Goal: Communication & Community: Answer question/provide support

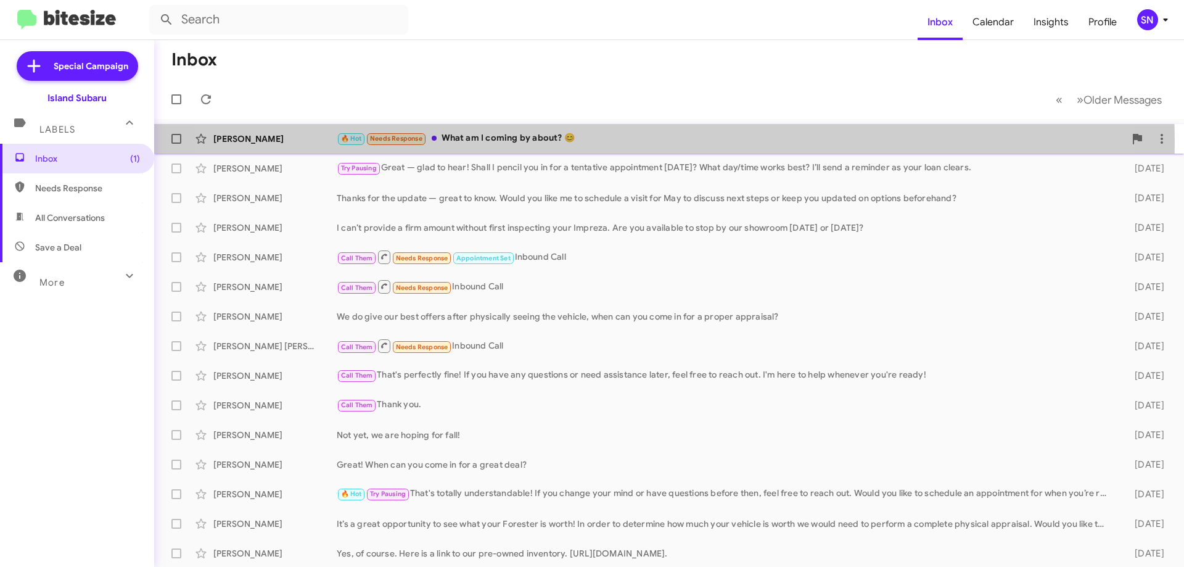
click at [606, 141] on div "🔥 Hot Needs Response What am I coming by about? 😊" at bounding box center [731, 138] width 788 height 14
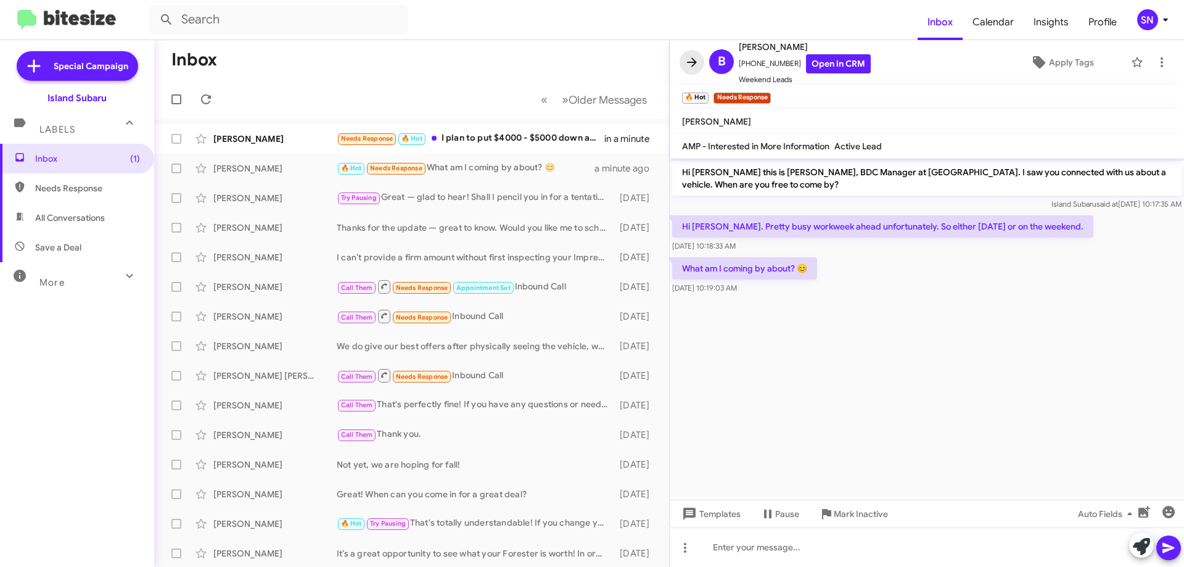
click at [690, 63] on icon at bounding box center [692, 61] width 10 height 9
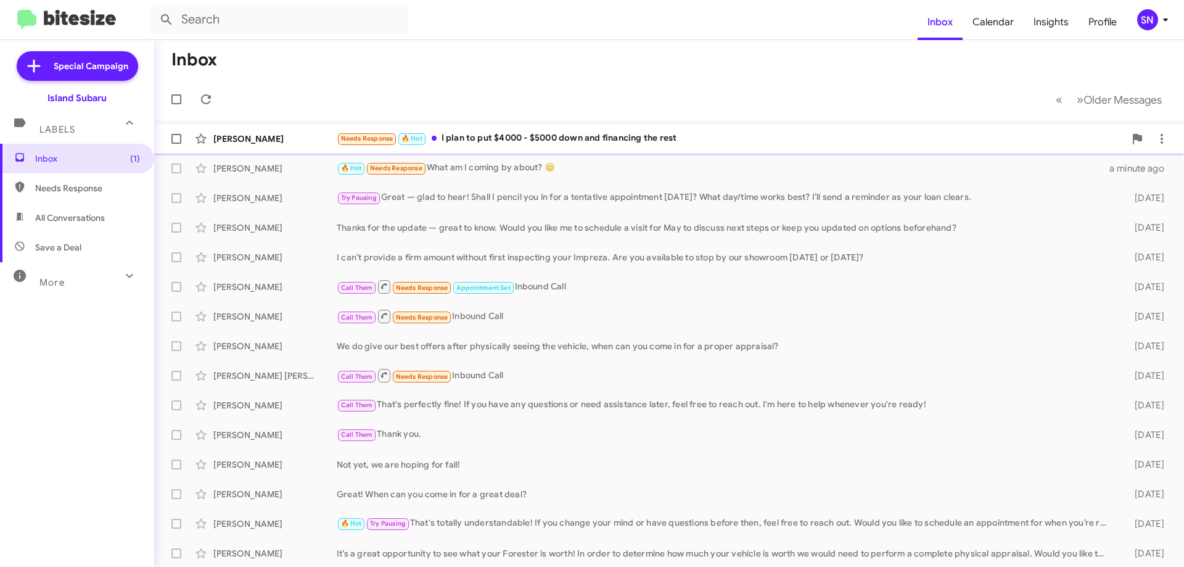
click at [674, 141] on div "Needs Response 🔥 Hot I plan to put $4000 - $5000 down and financing the rest" at bounding box center [731, 138] width 788 height 14
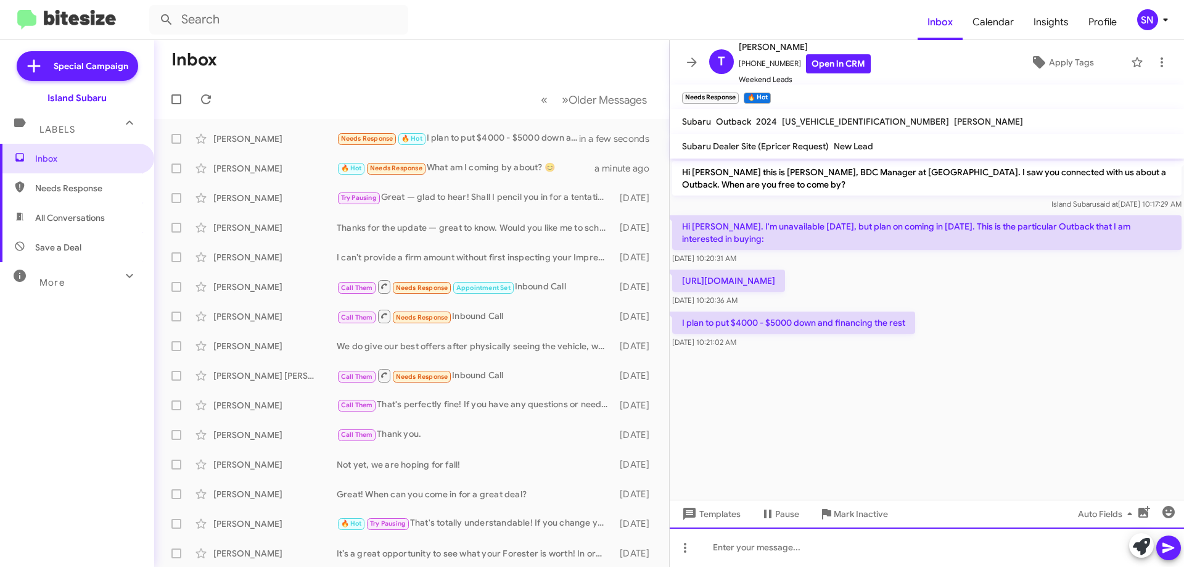
click at [777, 548] on div at bounding box center [927, 546] width 514 height 39
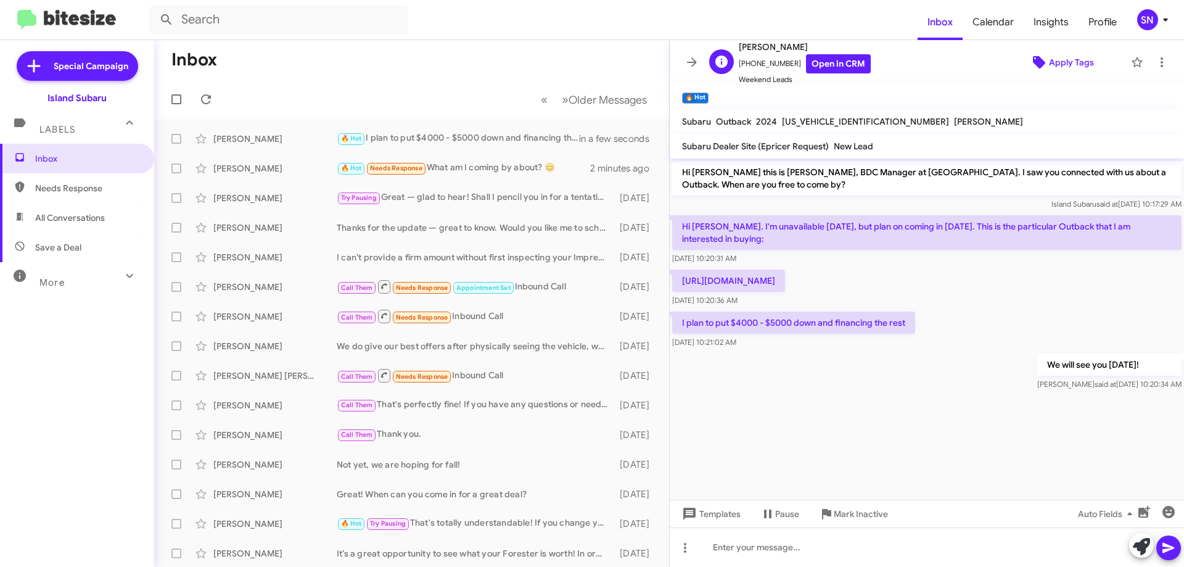
click at [1053, 60] on span "Apply Tags" at bounding box center [1071, 62] width 45 height 22
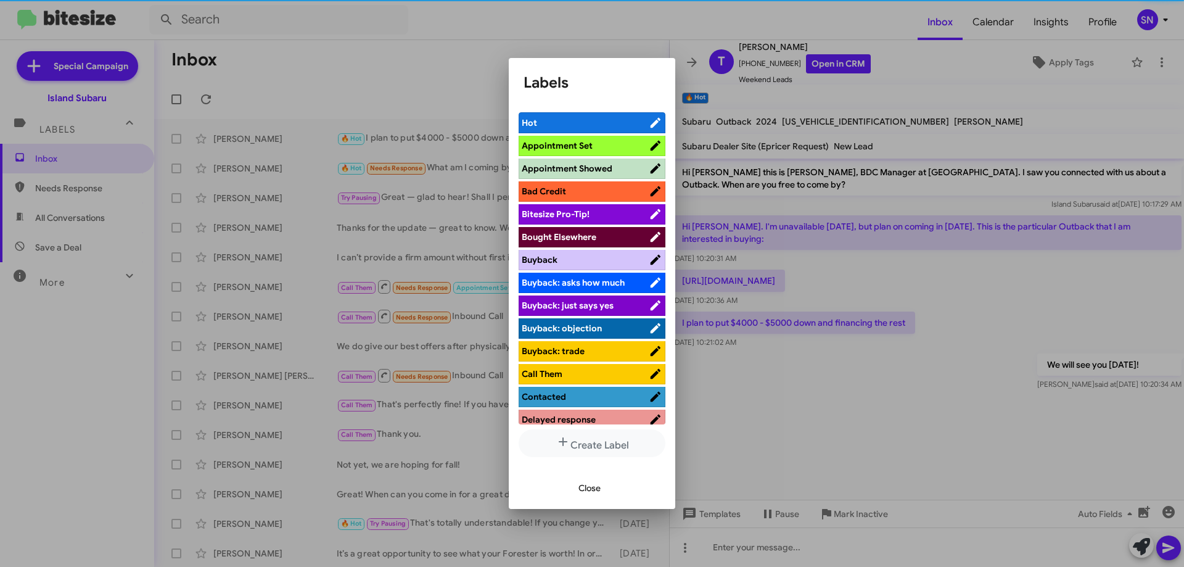
click at [577, 141] on span "Appointment Set" at bounding box center [557, 145] width 71 height 11
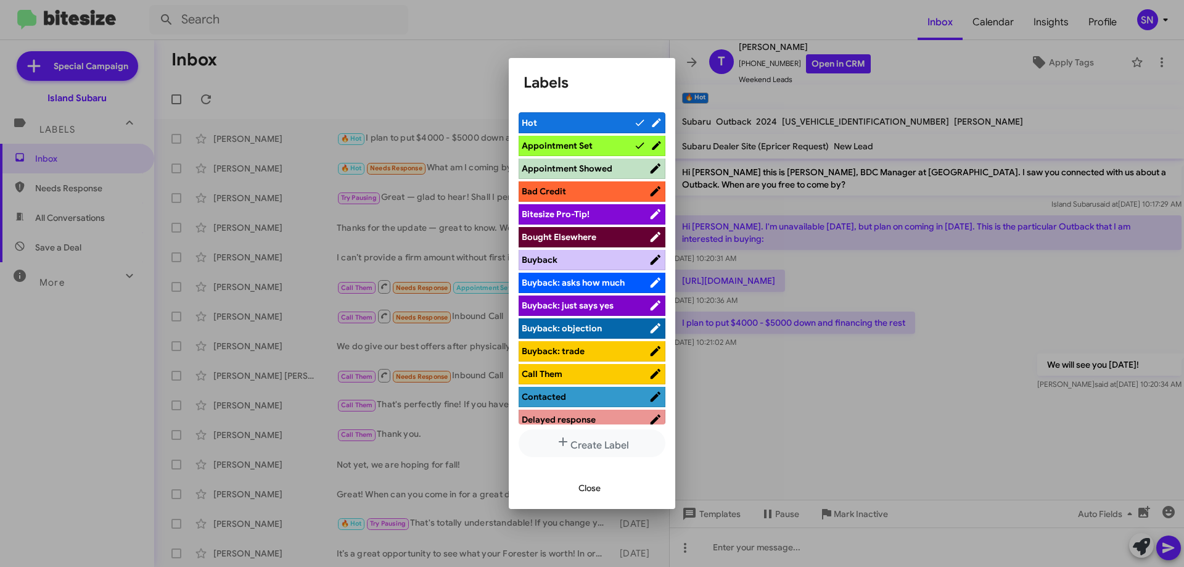
click at [588, 490] on span "Close" at bounding box center [589, 488] width 22 height 22
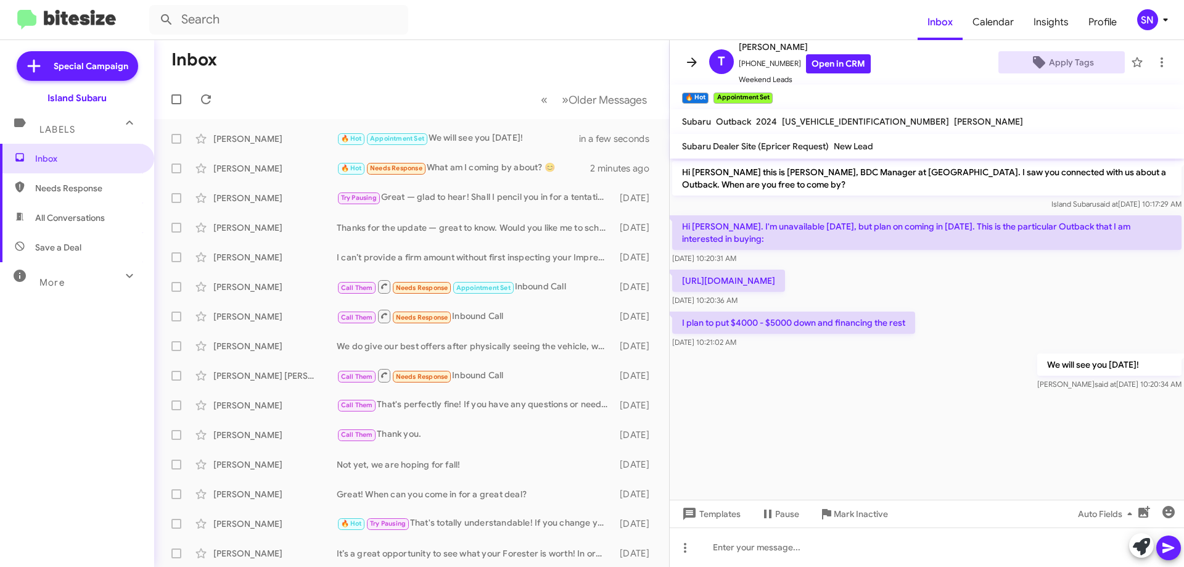
click at [692, 62] on icon at bounding box center [692, 61] width 10 height 9
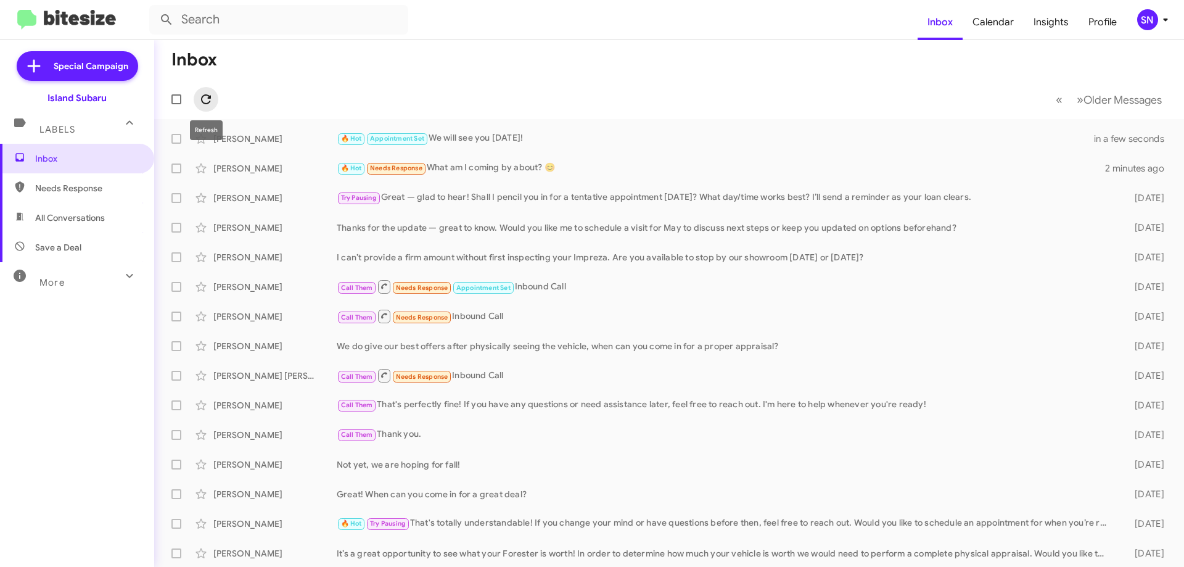
click at [199, 95] on icon at bounding box center [206, 99] width 15 height 15
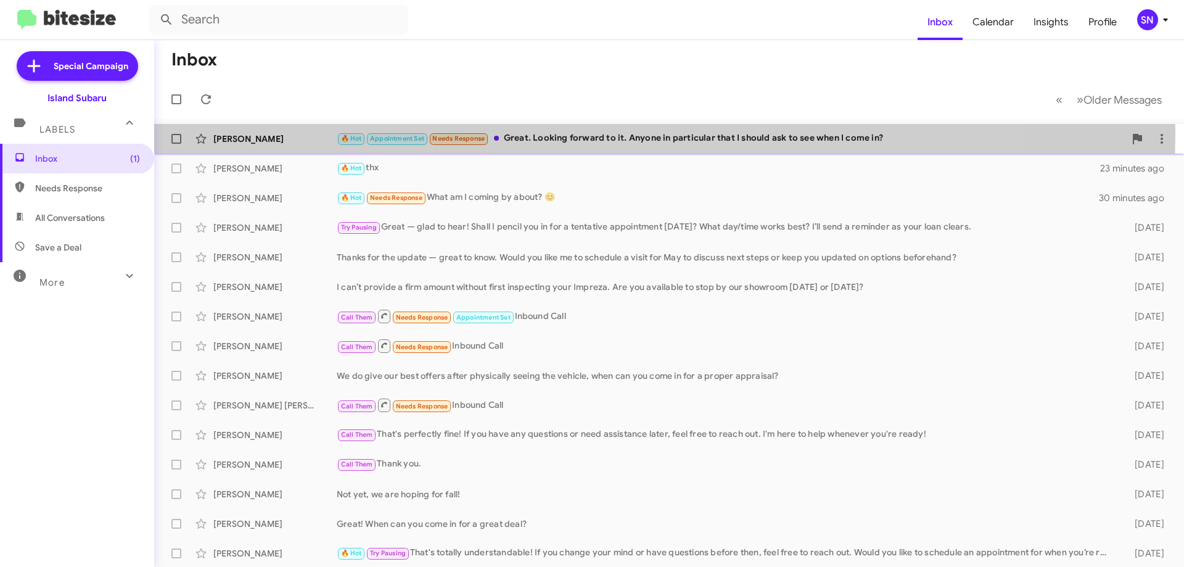
click at [550, 133] on div "🔥 Hot Appointment Set Needs Response Great. Looking forward to it. Anyone in pa…" at bounding box center [731, 138] width 788 height 14
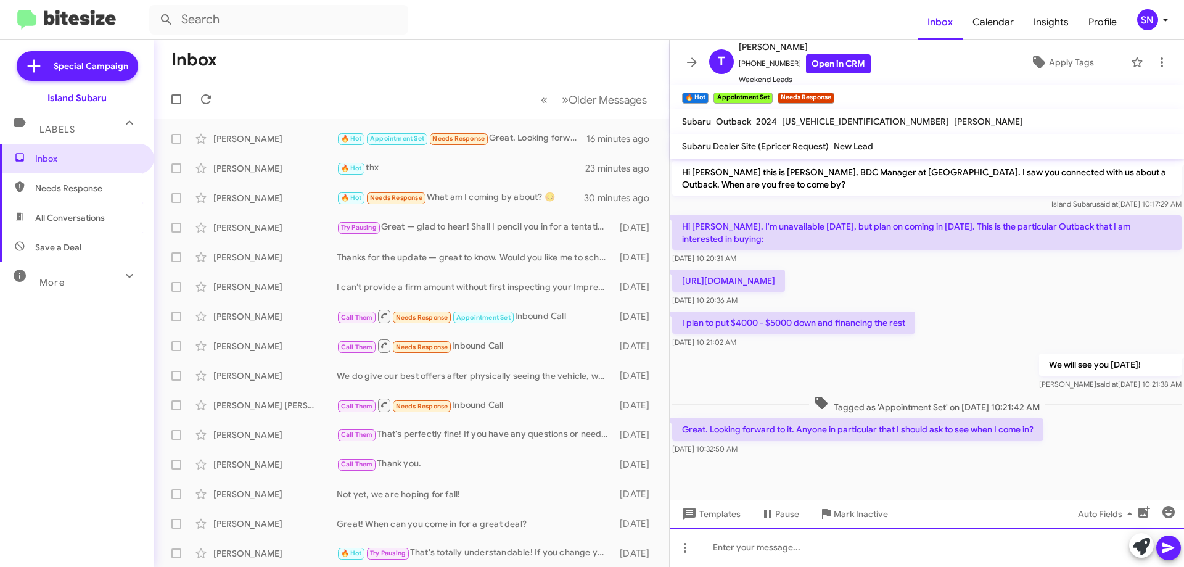
click at [742, 561] on div at bounding box center [927, 546] width 514 height 39
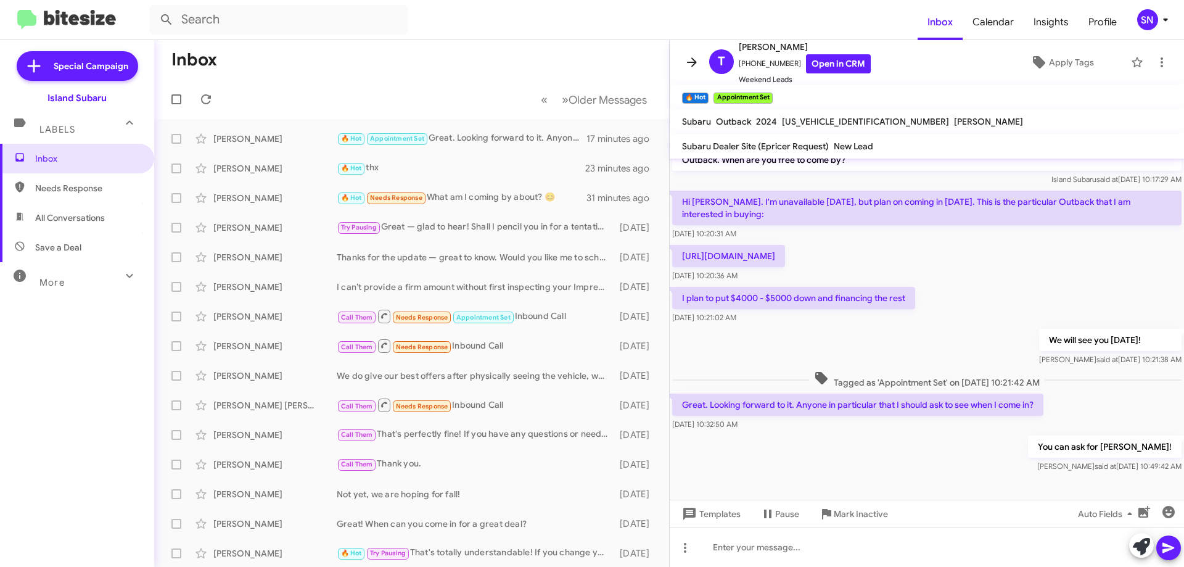
click at [699, 65] on span at bounding box center [692, 62] width 25 height 15
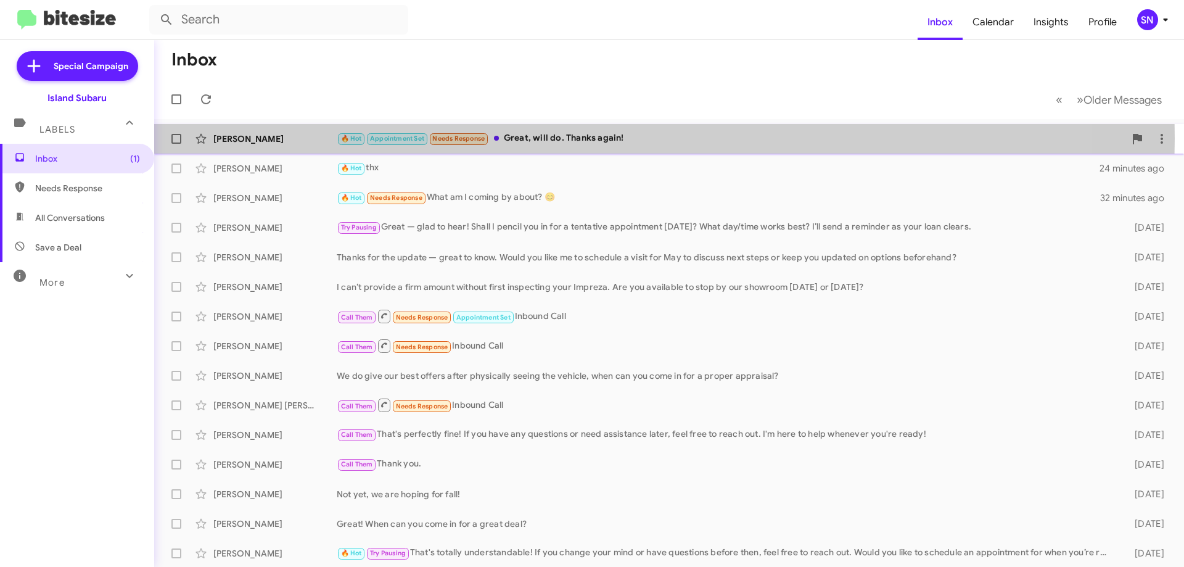
click at [585, 139] on div "🔥 Hot Appointment Set Needs Response Great, will do. Thanks again!" at bounding box center [731, 138] width 788 height 14
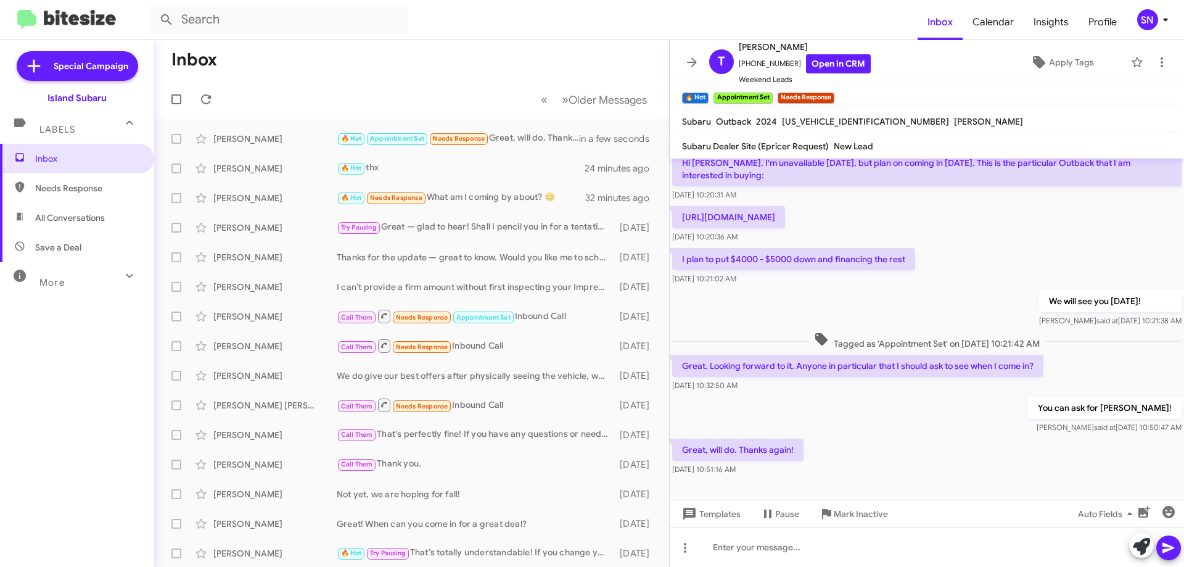
scroll to position [70, 0]
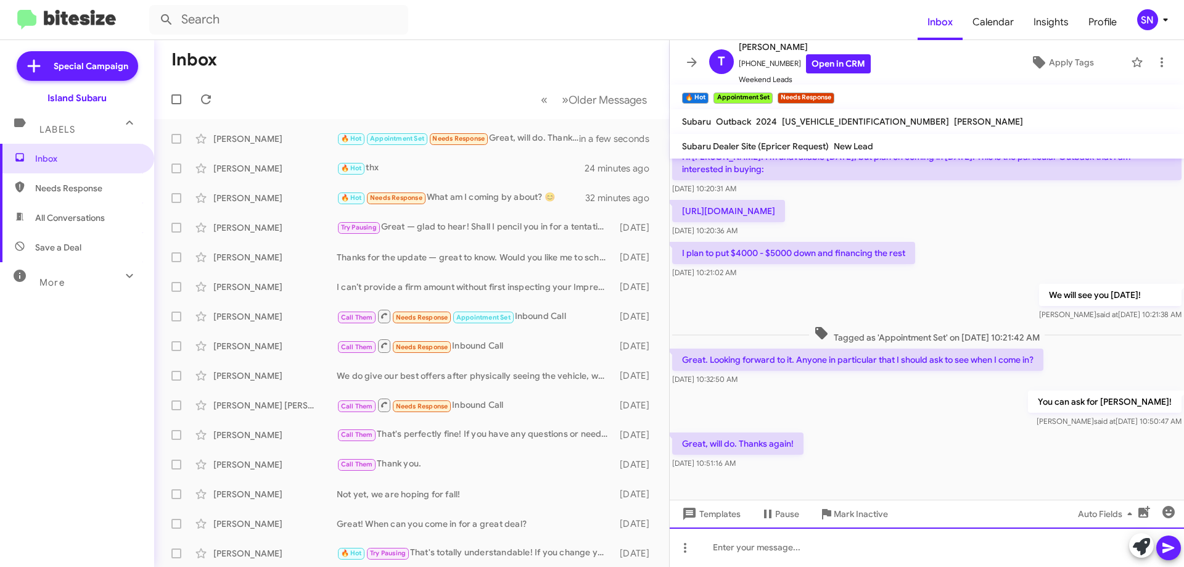
click at [734, 552] on div at bounding box center [927, 546] width 514 height 39
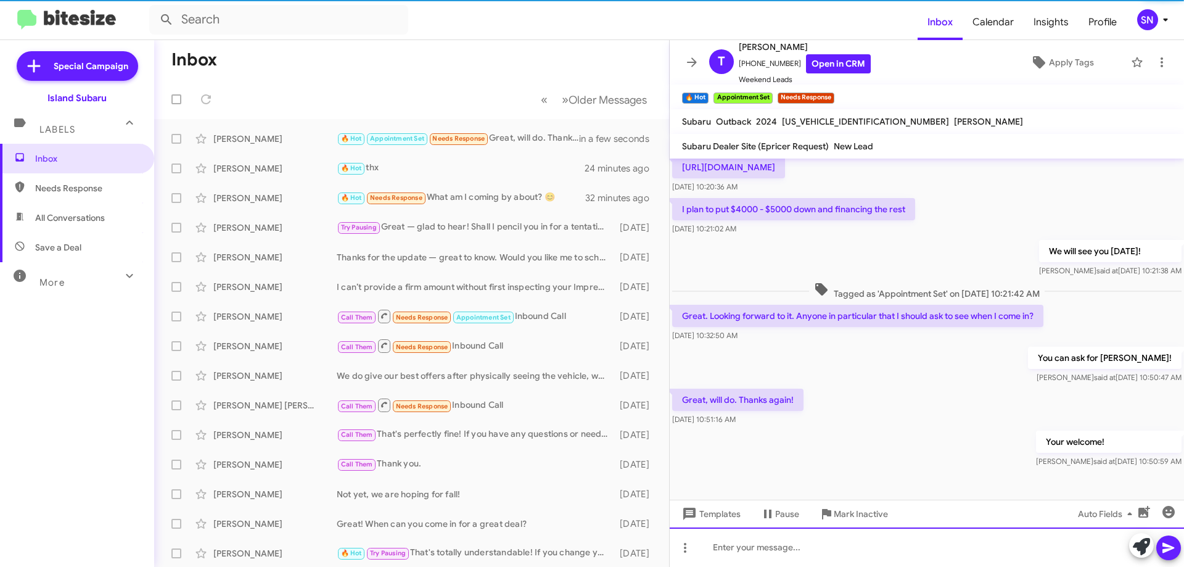
scroll to position [115, 0]
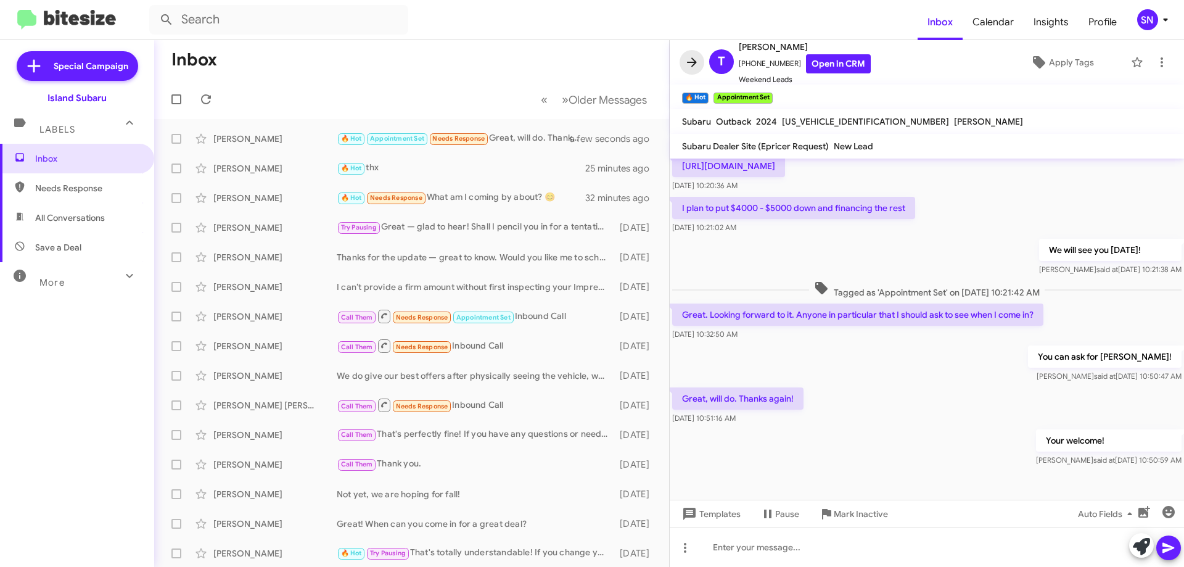
click at [695, 62] on icon at bounding box center [692, 61] width 10 height 9
